Goal: Task Accomplishment & Management: Use online tool/utility

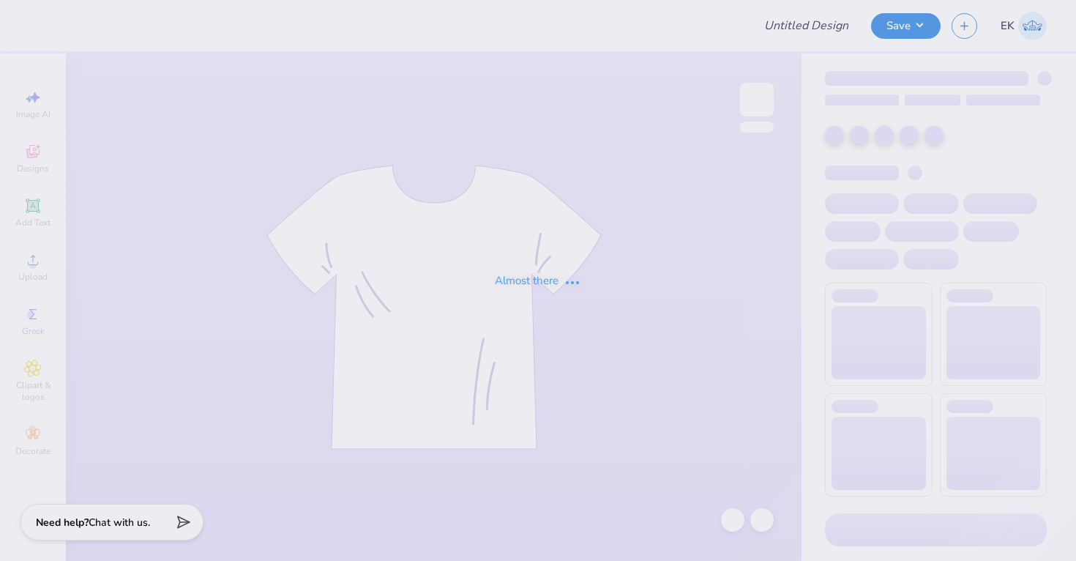
type input "UNL Pi Phi Senior Sets 2025"
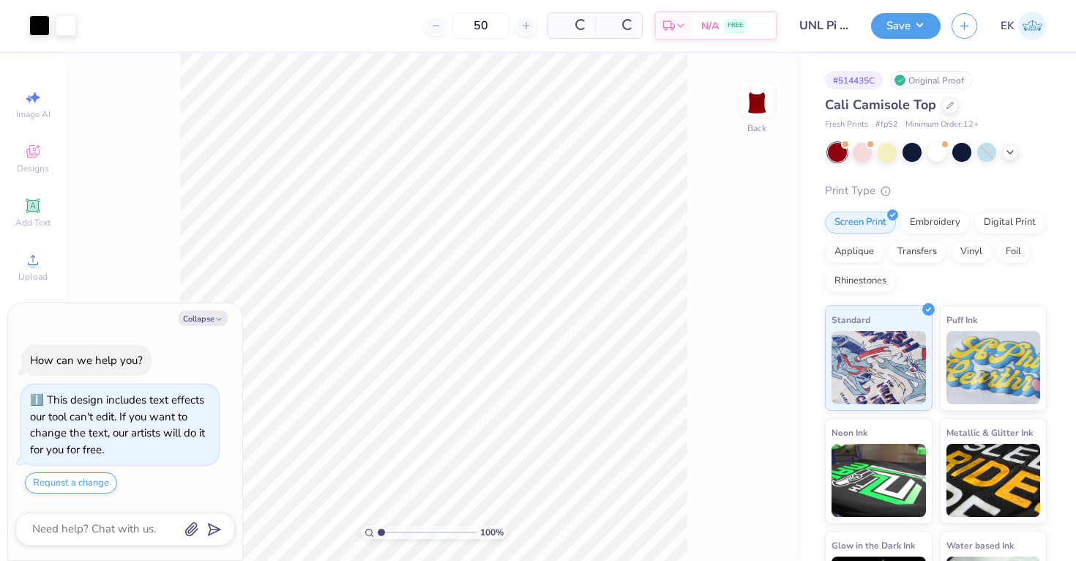
scroll to position [41, 0]
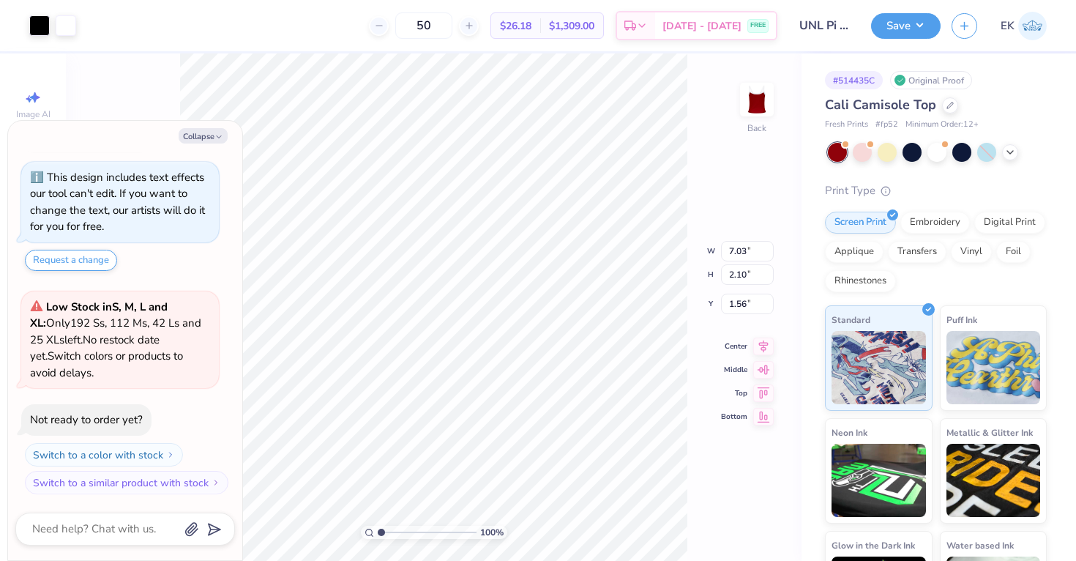
type textarea "x"
type input "6.22"
type input "1.85"
type textarea "x"
type input "1.54"
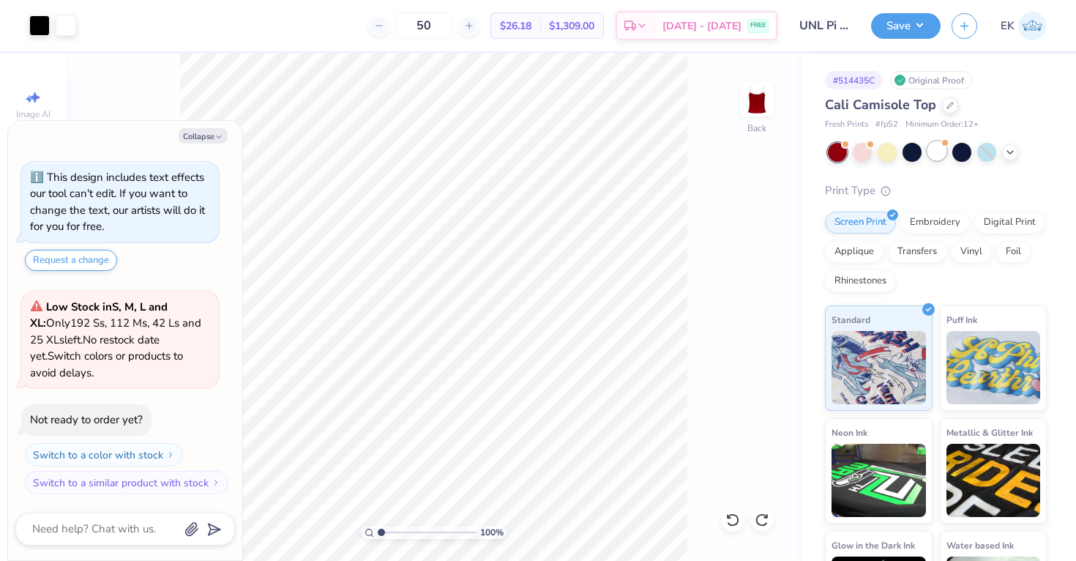
click at [928, 154] on div at bounding box center [937, 150] width 19 height 19
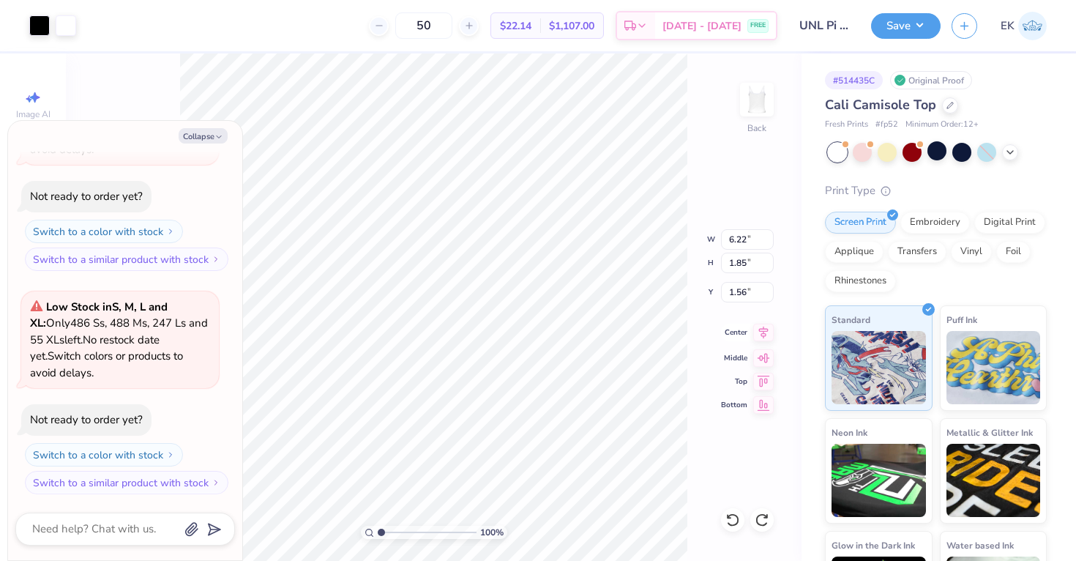
click at [756, 329] on icon at bounding box center [763, 333] width 21 height 18
click at [892, 35] on button "Save" at bounding box center [906, 24] width 70 height 26
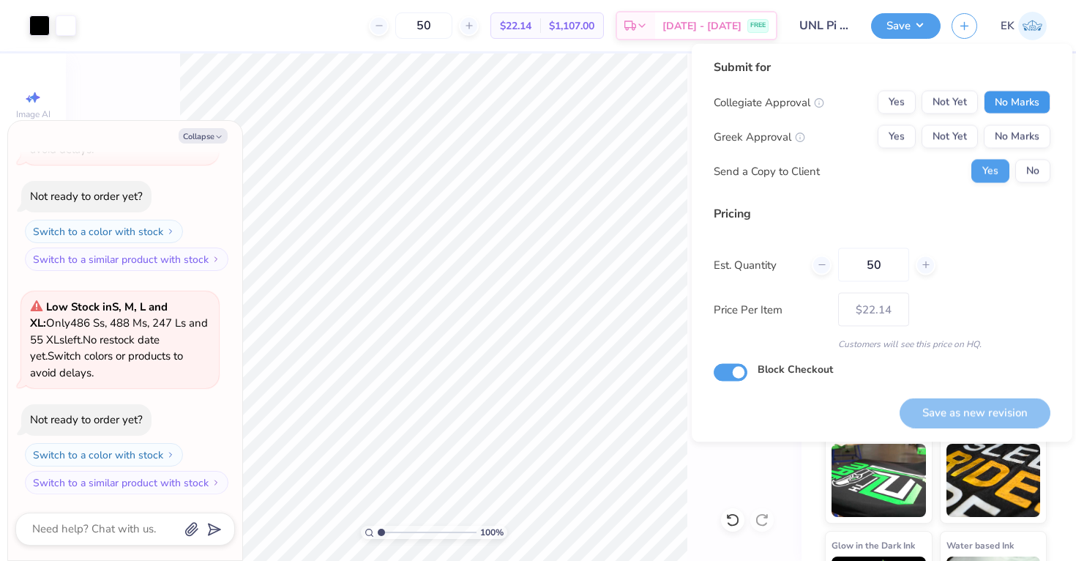
click at [1028, 91] on button "No Marks" at bounding box center [1017, 102] width 67 height 23
click at [1020, 141] on button "No Marks" at bounding box center [1017, 136] width 67 height 23
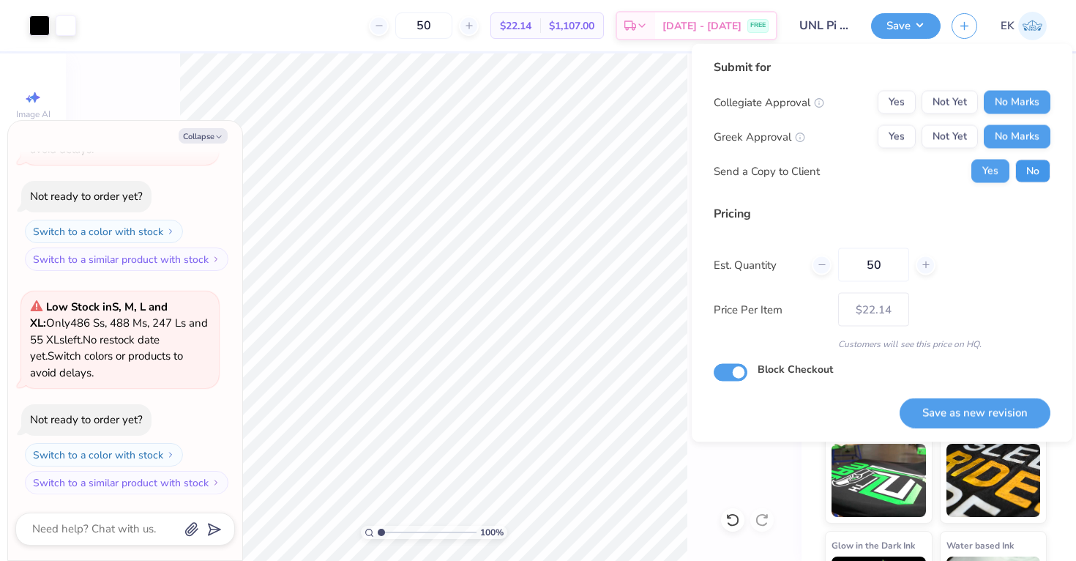
click at [1035, 171] on button "No" at bounding box center [1033, 171] width 35 height 23
type textarea "x"
click at [970, 410] on button "Save as new revision" at bounding box center [975, 413] width 151 height 30
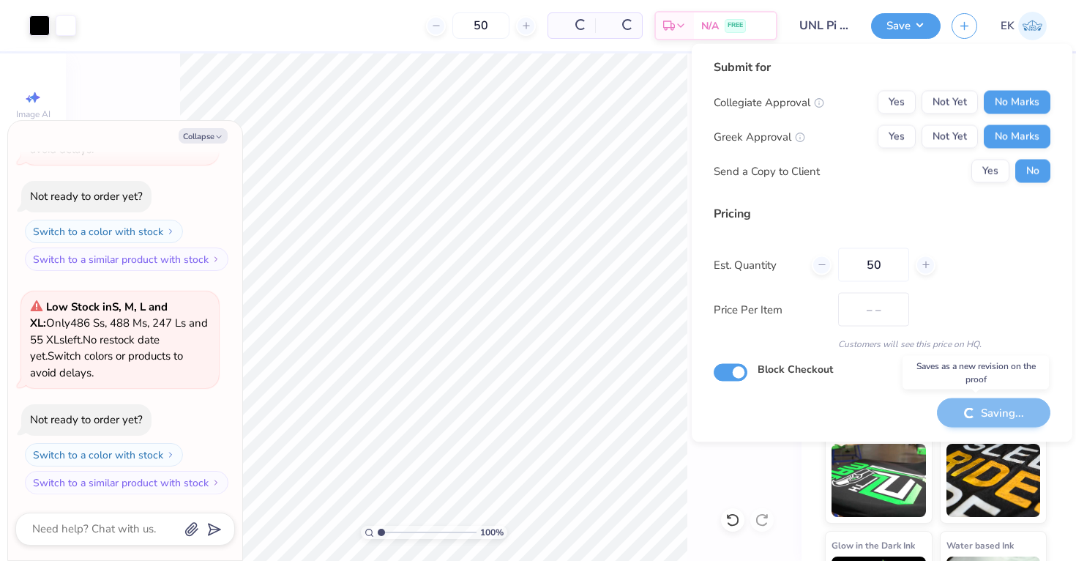
type input "$22.14"
type textarea "x"
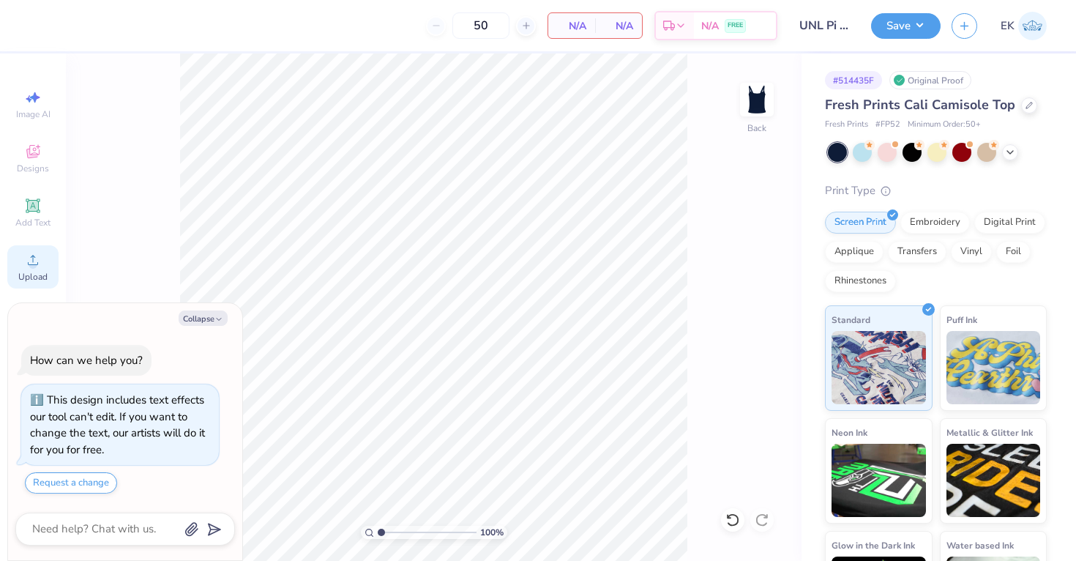
click at [47, 266] on div "Upload" at bounding box center [32, 266] width 51 height 43
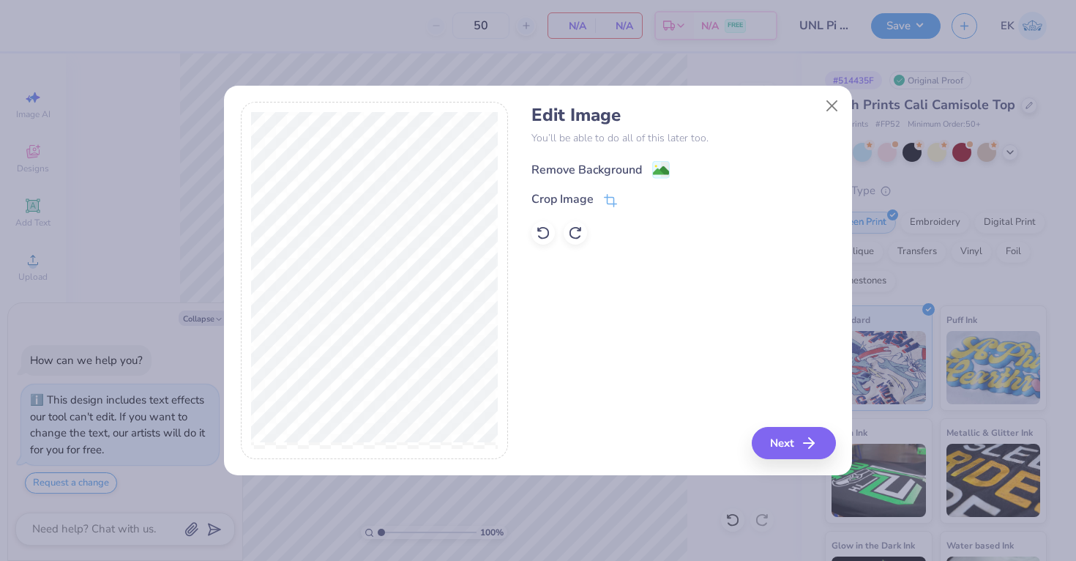
click at [664, 171] on image at bounding box center [661, 171] width 16 height 16
click at [785, 458] on button "Next" at bounding box center [796, 443] width 84 height 32
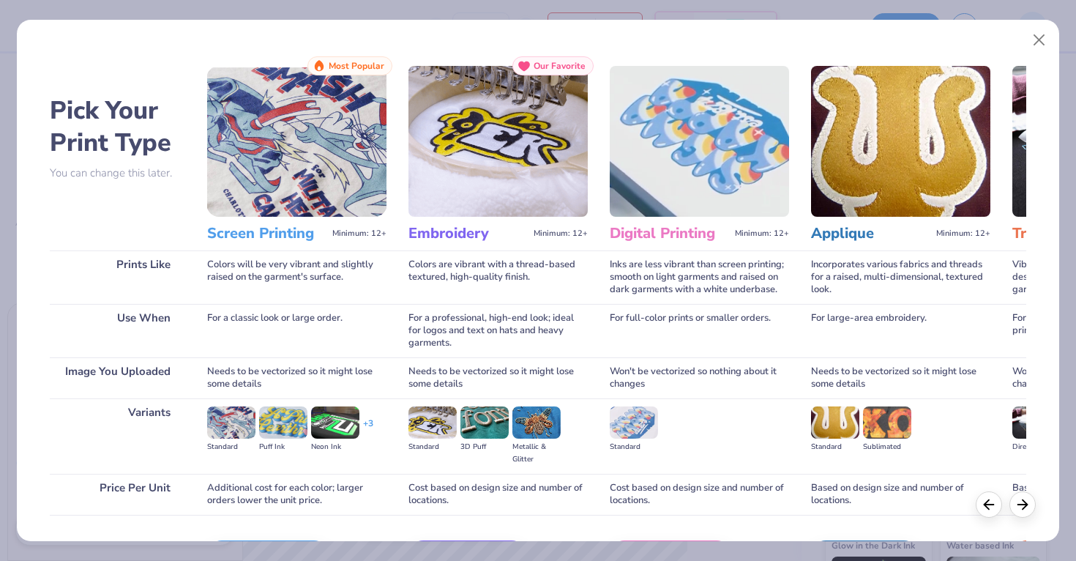
scroll to position [96, 0]
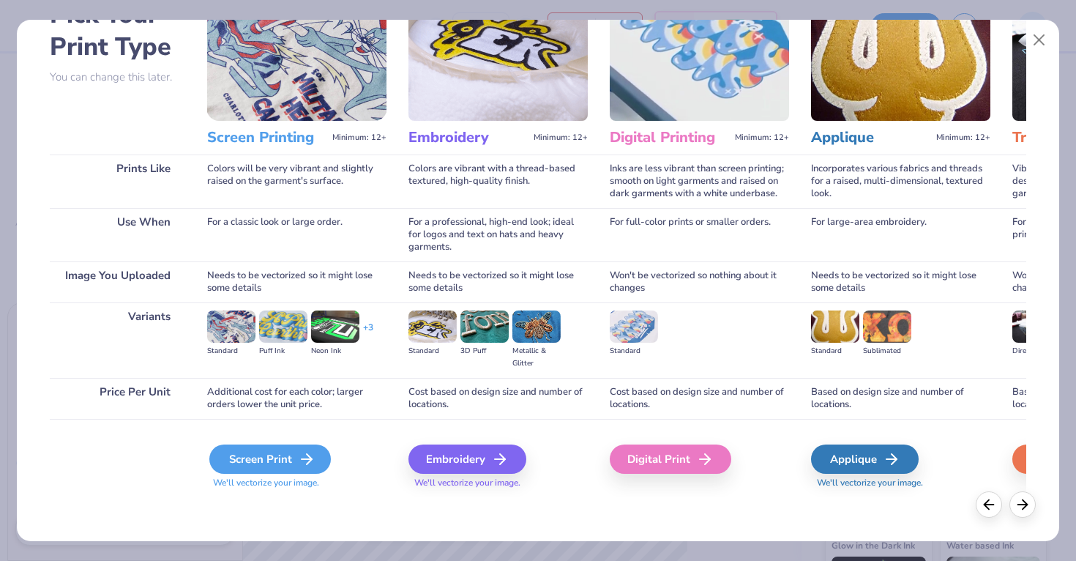
click at [273, 452] on div "Screen Print" at bounding box center [270, 458] width 122 height 29
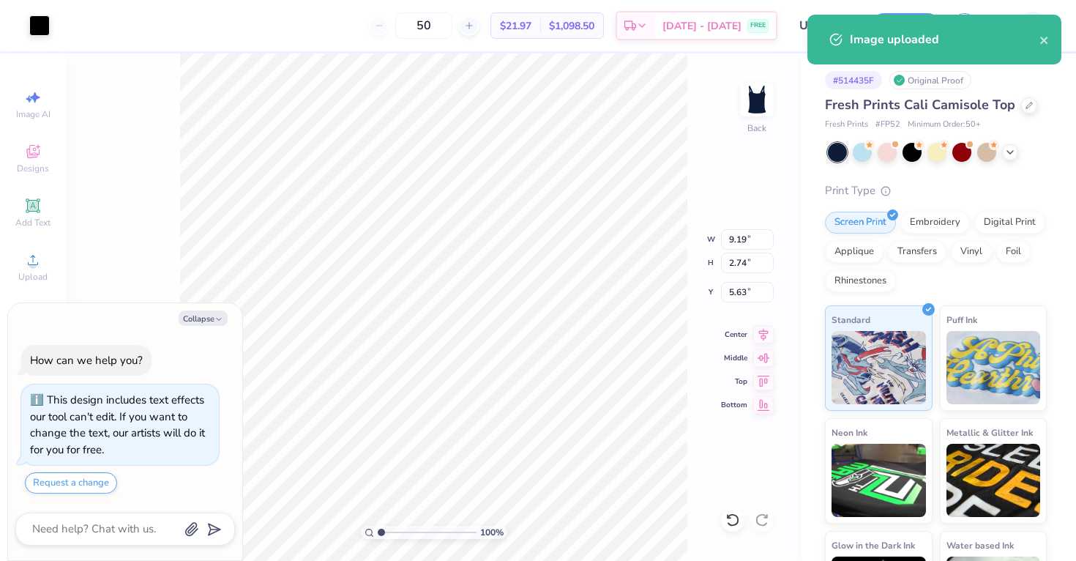
click at [1023, 154] on div at bounding box center [937, 152] width 219 height 19
click at [1012, 154] on icon at bounding box center [1011, 151] width 12 height 12
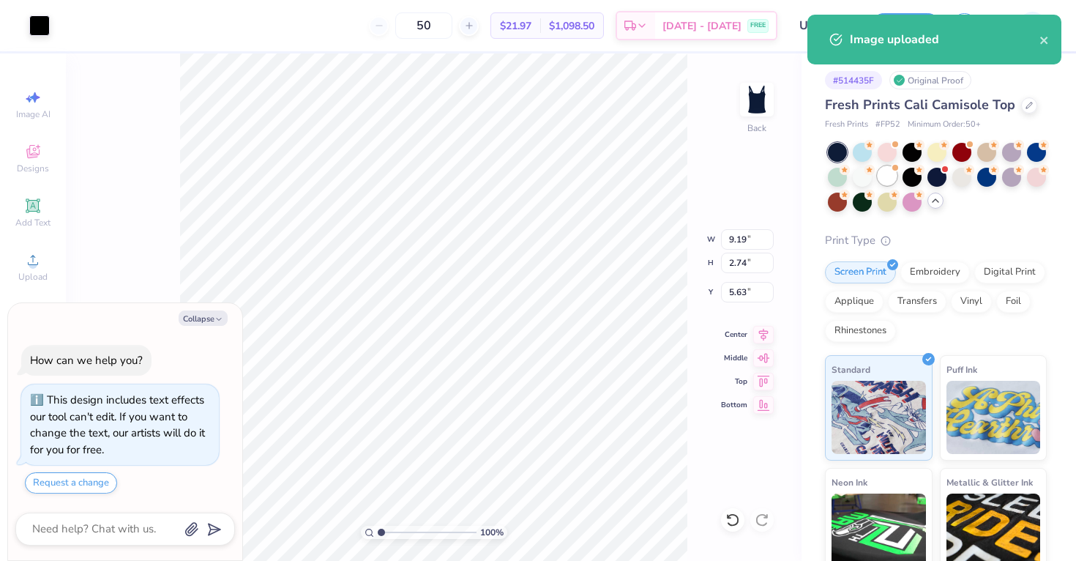
click at [893, 179] on div at bounding box center [887, 175] width 19 height 19
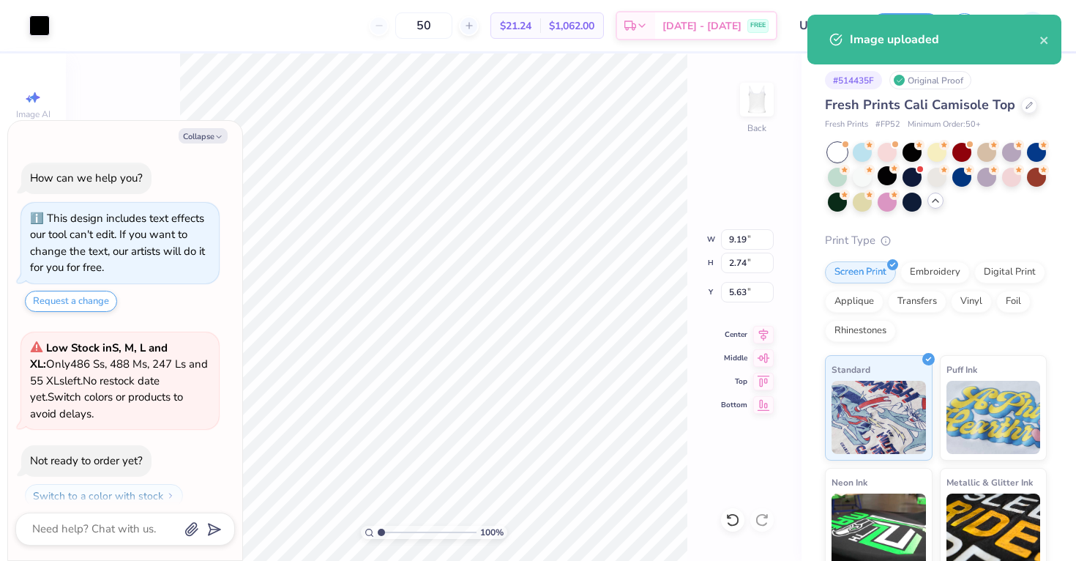
scroll to position [264, 0]
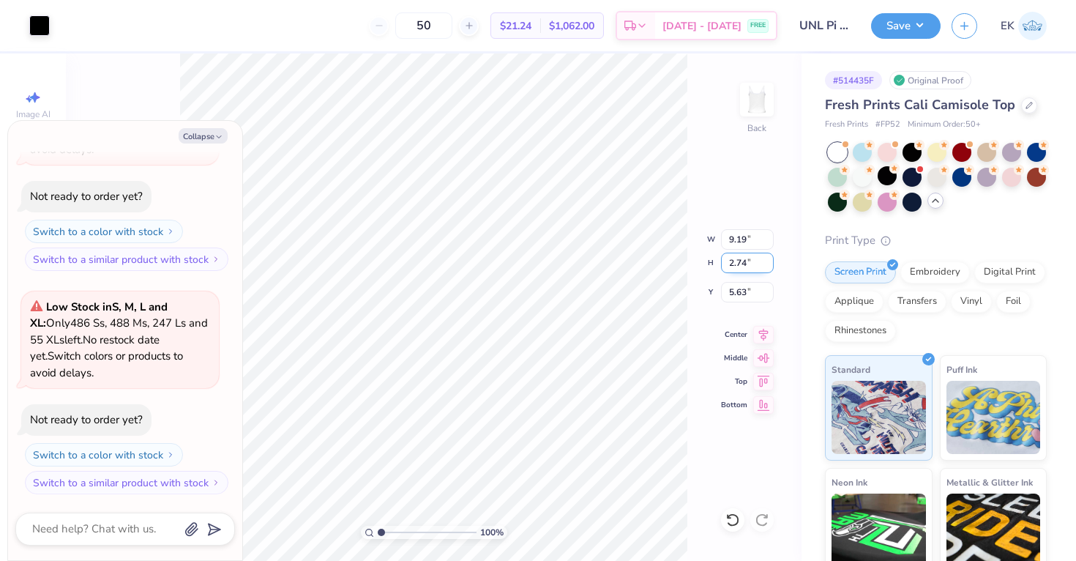
type textarea "x"
type input "1.90"
type textarea "x"
type input "7.70"
type input "2.30"
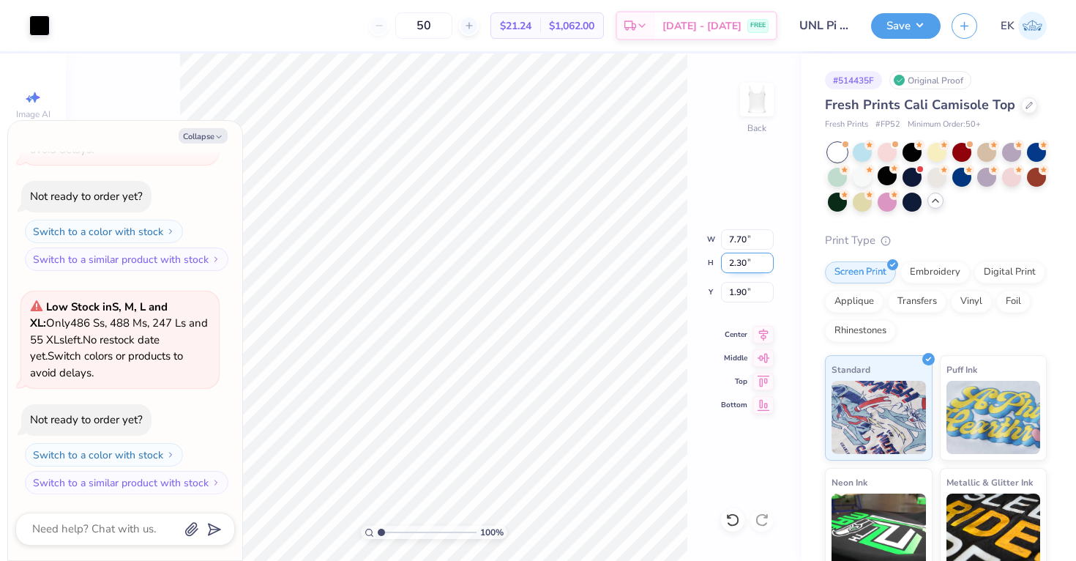
type textarea "x"
click at [734, 291] on input "1.89" at bounding box center [747, 292] width 53 height 21
type input "2"
type textarea "x"
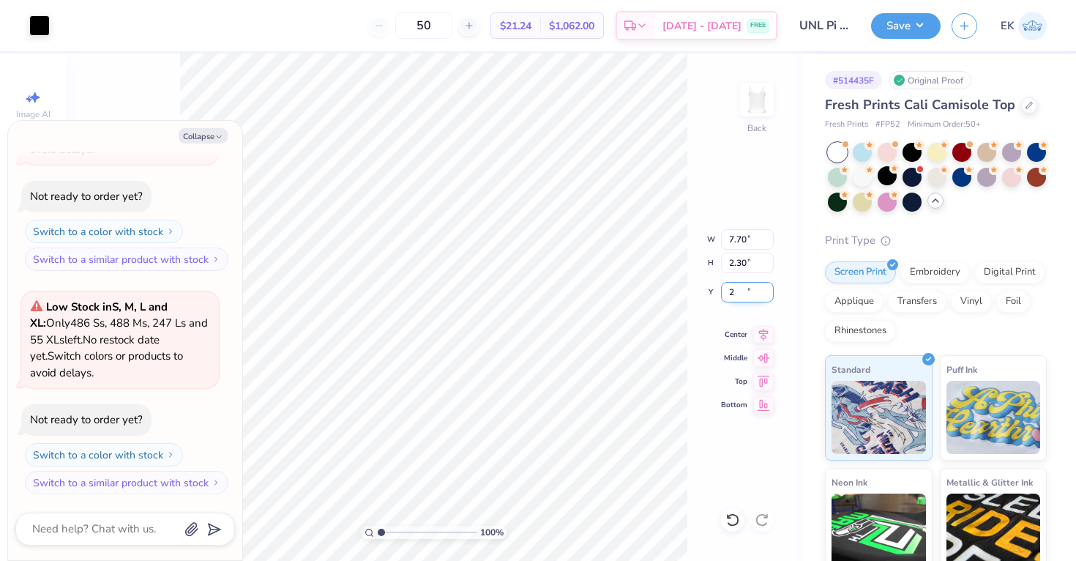
type input "2.00"
click at [766, 340] on icon at bounding box center [763, 333] width 21 height 18
click at [764, 338] on icon at bounding box center [763, 333] width 21 height 18
click at [907, 29] on button "Save" at bounding box center [906, 24] width 70 height 26
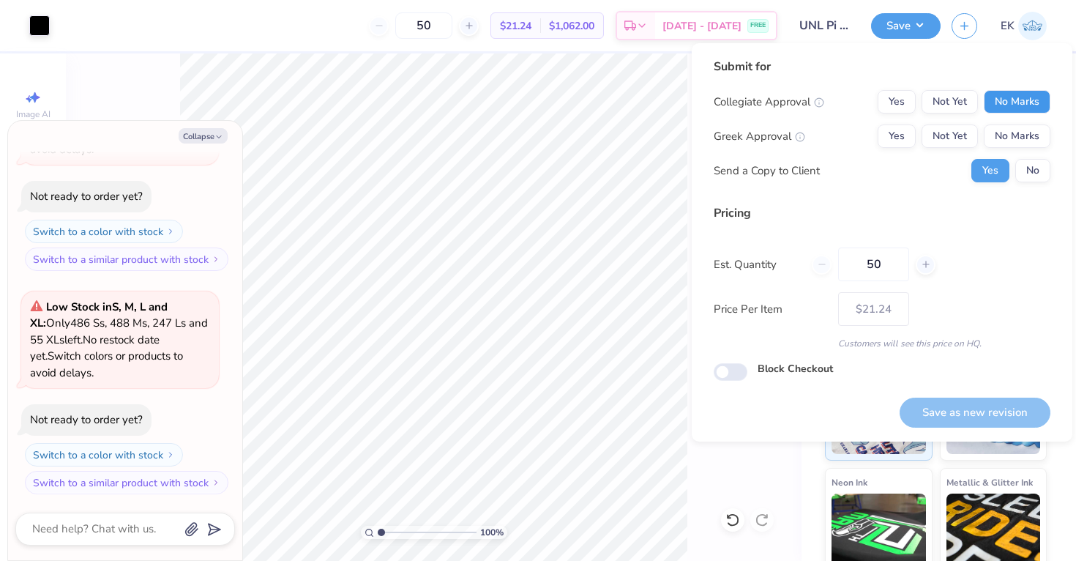
click at [1029, 97] on button "No Marks" at bounding box center [1017, 101] width 67 height 23
click at [1020, 144] on button "No Marks" at bounding box center [1017, 135] width 67 height 23
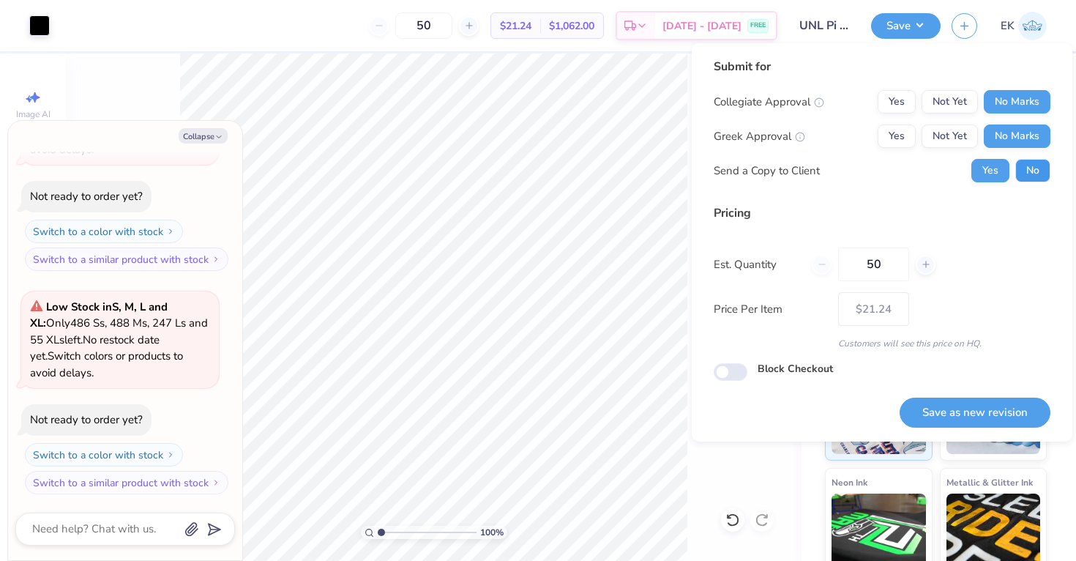
click at [1034, 174] on button "No" at bounding box center [1033, 170] width 35 height 23
type textarea "x"
click at [941, 409] on button "Save as new revision" at bounding box center [975, 413] width 151 height 30
type input "$21.24"
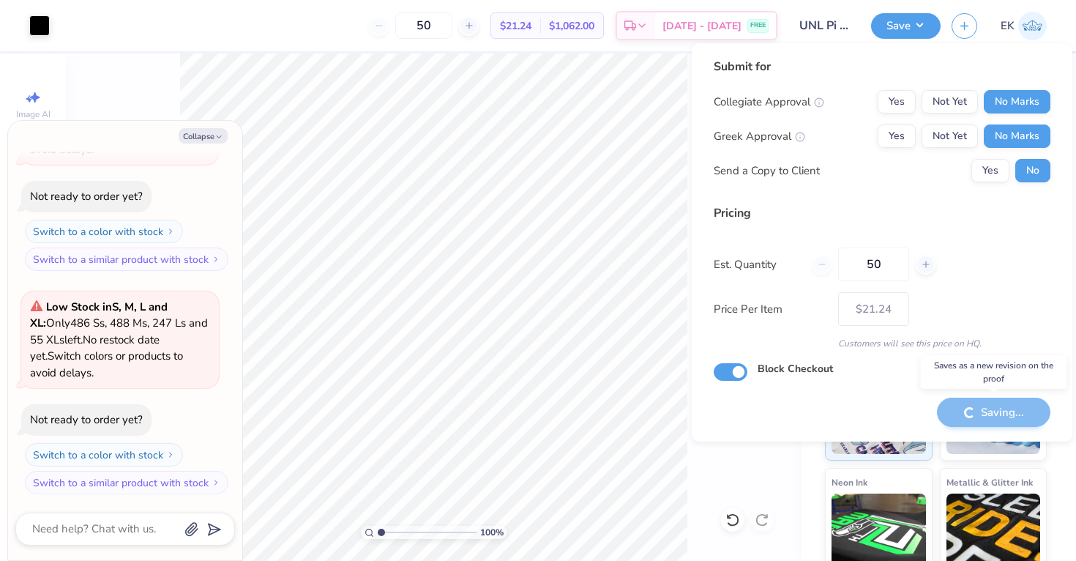
type textarea "x"
checkbox input "true"
